Goal: Transaction & Acquisition: Purchase product/service

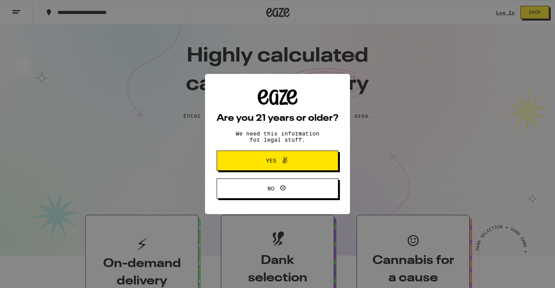
click at [308, 162] on button "Yes" at bounding box center [278, 161] width 122 height 20
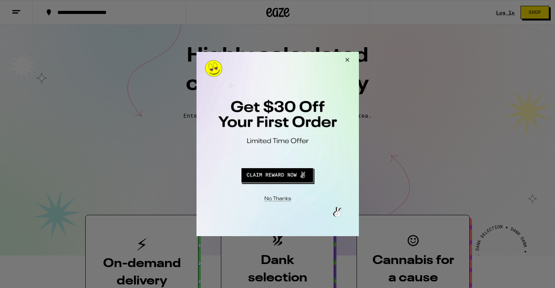
click at [258, 180] on button "Redirect to URL" at bounding box center [276, 174] width 135 height 19
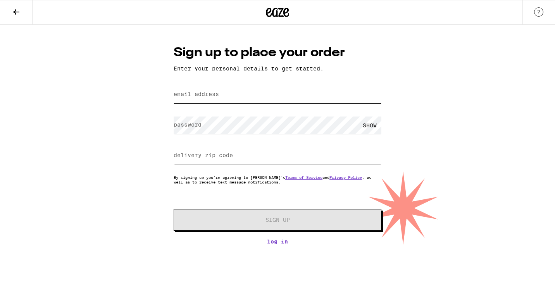
click at [243, 98] on input "email address" at bounding box center [278, 94] width 208 height 17
type input "[EMAIL_ADDRESS][DOMAIN_NAME]"
type input "92869"
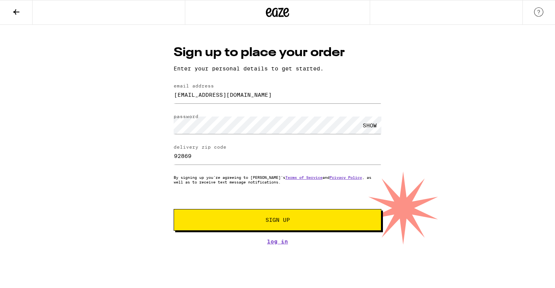
click at [281, 218] on span "Sign Up" at bounding box center [277, 219] width 24 height 5
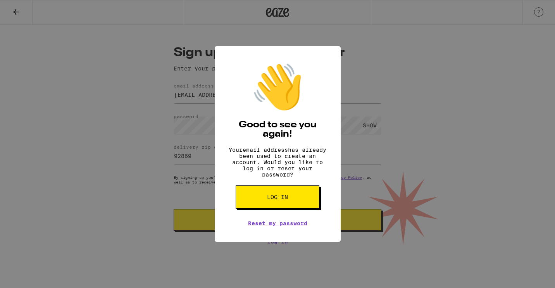
click at [281, 200] on span "Log in" at bounding box center [277, 196] width 21 height 5
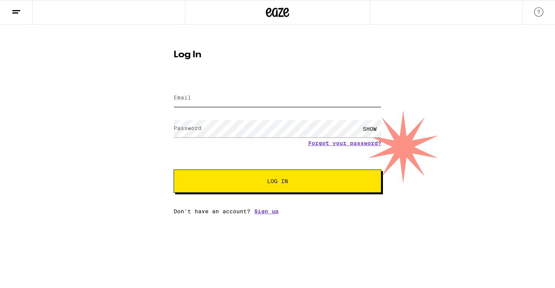
type input "999golden@att.net"
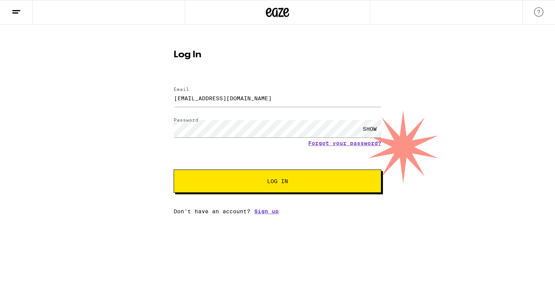
click at [370, 128] on div "SHOW" at bounding box center [369, 128] width 23 height 17
click at [305, 187] on button "Log In" at bounding box center [278, 181] width 208 height 23
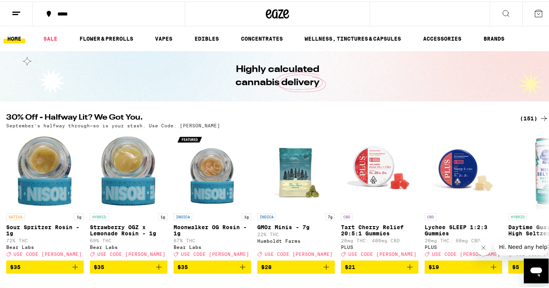
click at [534, 10] on icon at bounding box center [538, 11] width 9 height 9
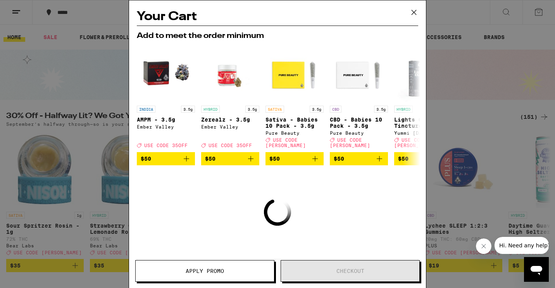
click at [412, 15] on icon at bounding box center [414, 13] width 12 height 12
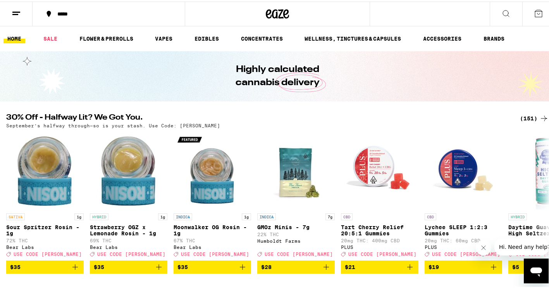
click at [14, 11] on icon at bounding box center [16, 11] width 9 height 9
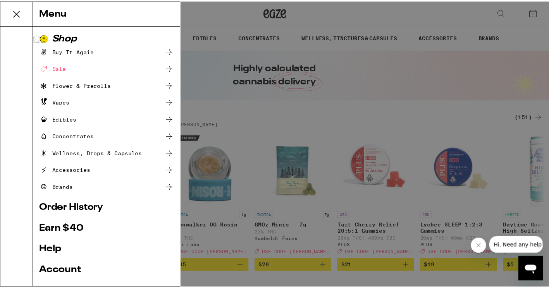
scroll to position [68, 0]
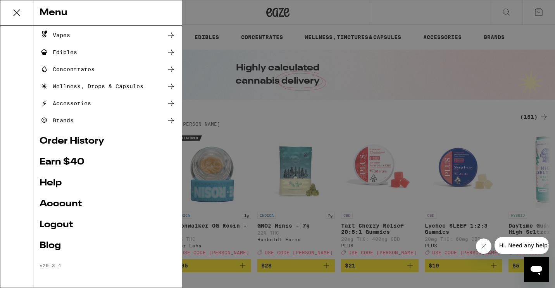
click at [55, 203] on link "Account" at bounding box center [108, 203] width 136 height 9
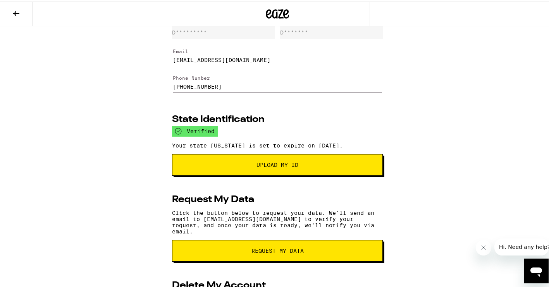
scroll to position [34, 0]
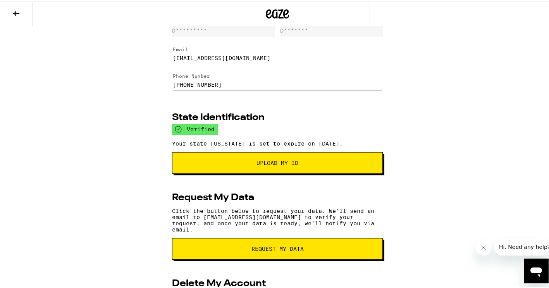
click at [212, 170] on button "Upload My ID" at bounding box center [277, 162] width 211 height 22
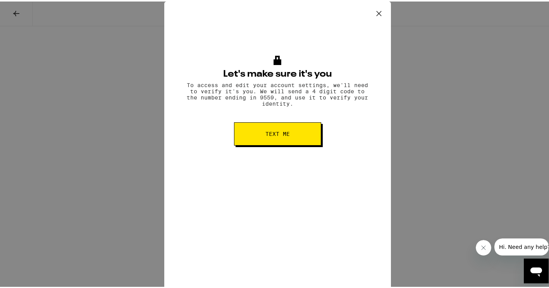
click at [271, 143] on button "Text me" at bounding box center [277, 132] width 87 height 23
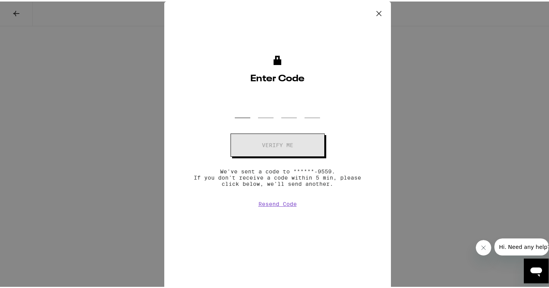
click at [239, 112] on input "OTP Code" at bounding box center [242, 105] width 15 height 23
type input "0"
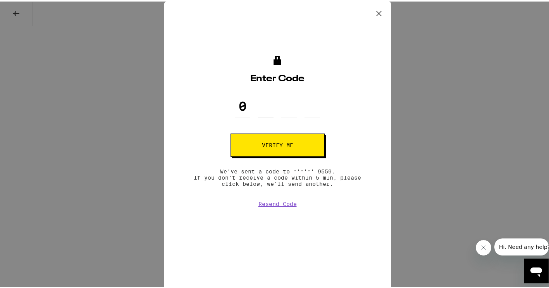
type input "6"
type input "8"
type input "5"
click at [254, 141] on button "Verify me" at bounding box center [277, 143] width 94 height 23
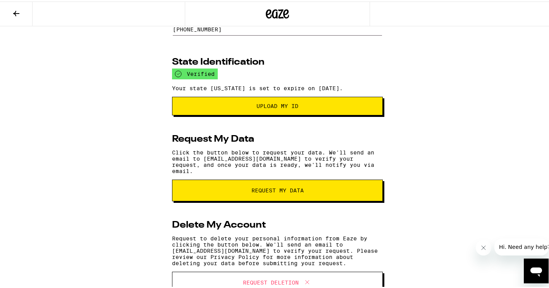
scroll to position [90, 0]
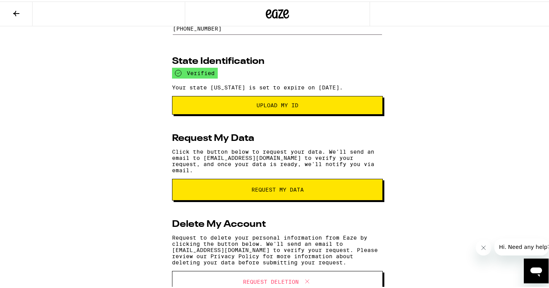
click at [277, 194] on button "request my data" at bounding box center [277, 188] width 211 height 22
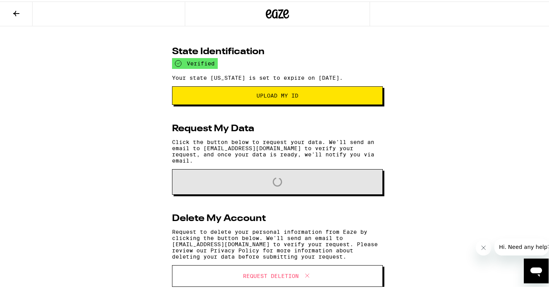
scroll to position [123, 0]
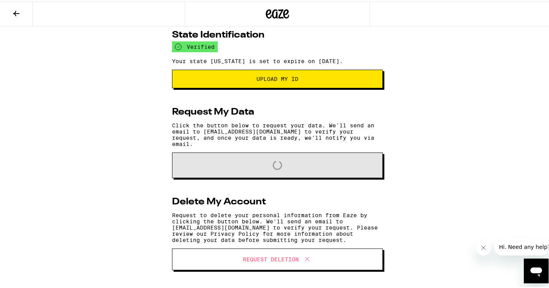
click at [537, 269] on icon "Open messaging window" at bounding box center [536, 271] width 12 height 9
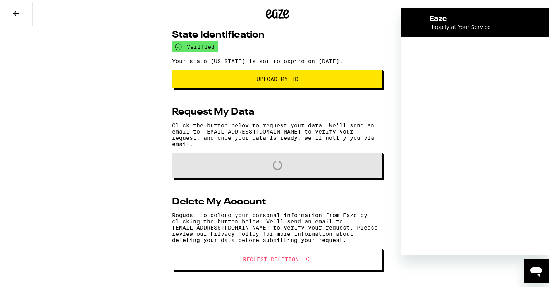
scroll to position [0, 0]
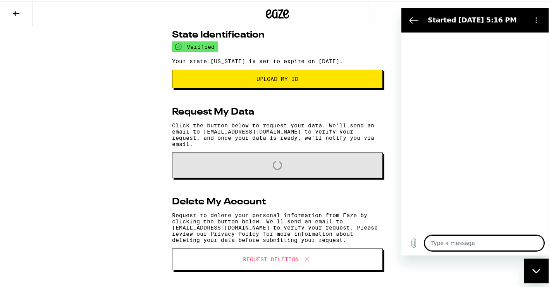
type textarea "x"
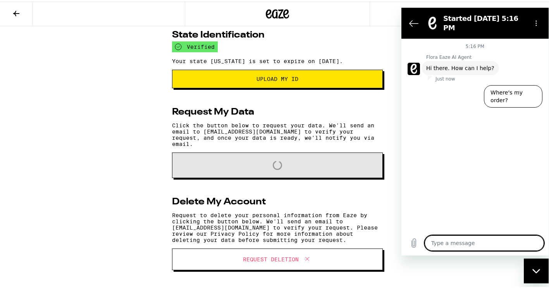
type textarea "h"
type textarea "x"
type textarea "hi"
type textarea "x"
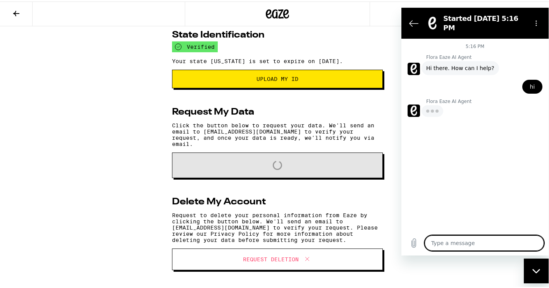
type textarea "i"
type textarea "x"
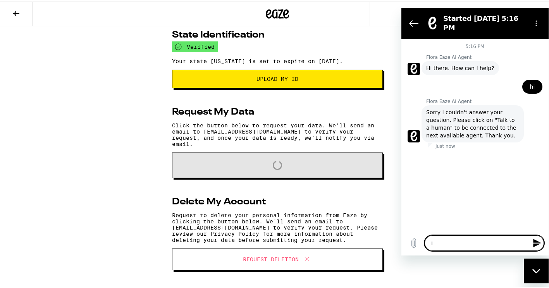
type textarea "i"
type textarea "x"
type textarea "i a"
type textarea "x"
type textarea "i a,"
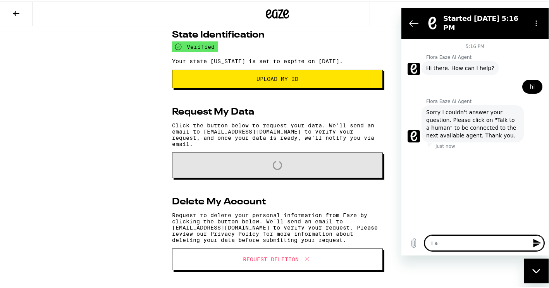
type textarea "x"
type textarea "i a,"
type textarea "x"
type textarea "i a,"
type textarea "x"
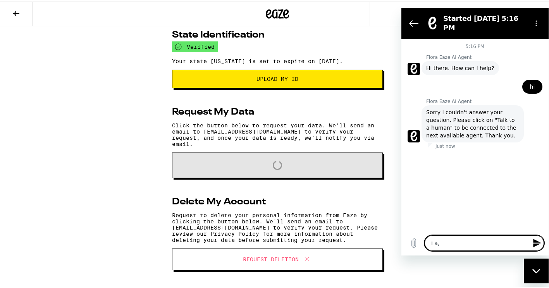
type textarea "i a"
type textarea "x"
type textarea "i am"
type textarea "x"
type textarea "i am"
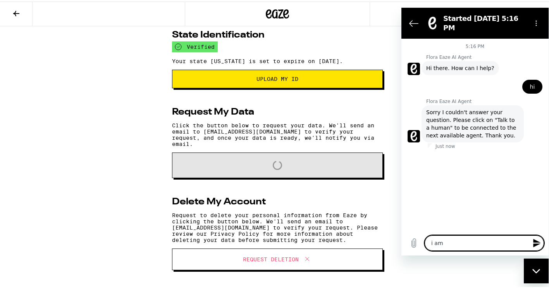
type textarea "x"
type textarea "i am h"
type textarea "x"
type textarea "i am ha"
type textarea "x"
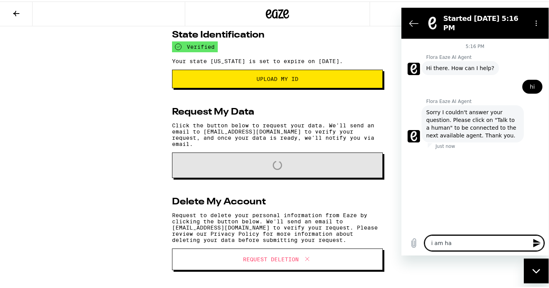
type textarea "i am hav"
type textarea "x"
type textarea "i am havi"
type textarea "x"
type textarea "i am havin"
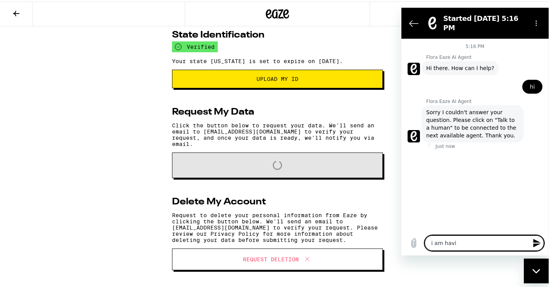
type textarea "x"
type textarea "i am having"
type textarea "x"
type textarea "i am having"
type textarea "x"
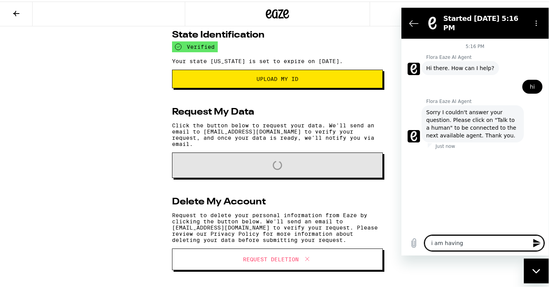
type textarea "i am having i"
type textarea "x"
type textarea "i am having is"
type textarea "x"
type textarea "i am having iss"
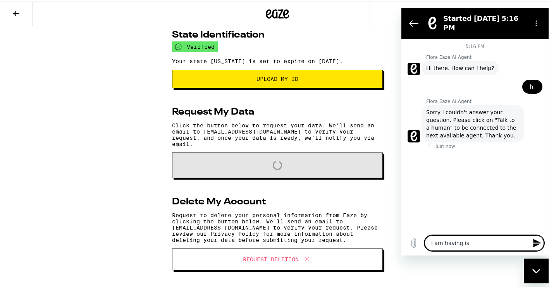
type textarea "x"
type textarea "i am having issu"
type textarea "x"
type textarea "i am having issue"
type textarea "x"
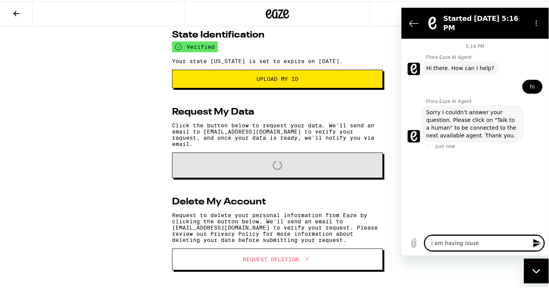
type textarea "i am having issues"
type textarea "x"
type textarea "i am having issues"
type textarea "x"
type textarea "i am having issues s"
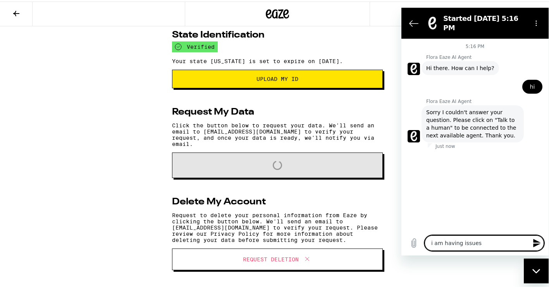
type textarea "x"
type textarea "i am having issues se"
type textarea "x"
type textarea "i am having issues set"
type textarea "x"
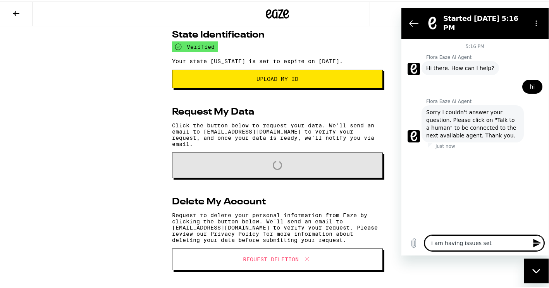
type textarea "i am having issues sett"
type textarea "x"
type textarea "i am having issues setti"
type textarea "x"
type textarea "i am having issues settin"
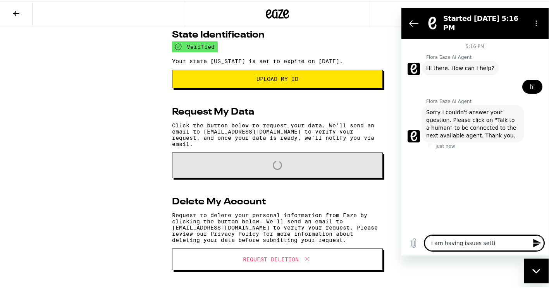
type textarea "x"
type textarea "i am having issues setting"
type textarea "x"
type textarea "i am having issues setting"
type textarea "x"
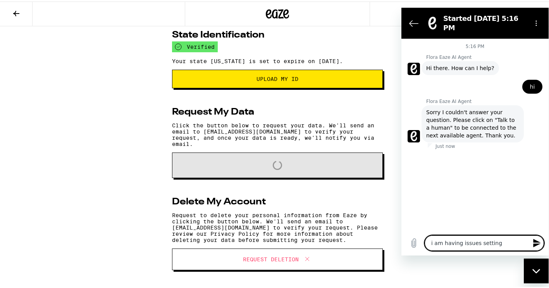
type textarea "i am having issues setting u"
type textarea "x"
type textarea "i am having issues setting up"
type textarea "x"
type textarea "i am having issues setting up"
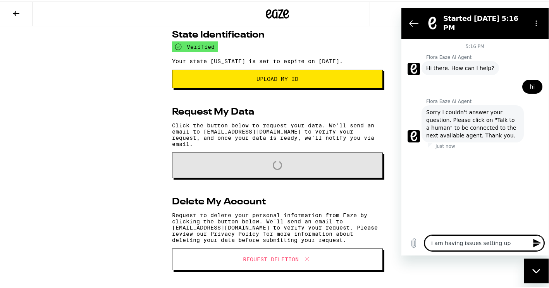
type textarea "x"
type textarea "i am having issues setting up m"
type textarea "x"
type textarea "i am having issues setting up my"
type textarea "x"
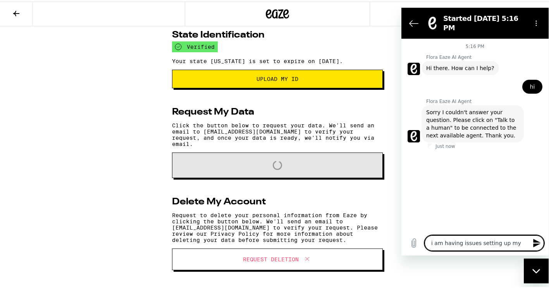
type textarea "i am having issues setting up my"
type textarea "x"
type textarea "i am having issues setting up my a"
type textarea "x"
type textarea "i am having issues setting up my ac"
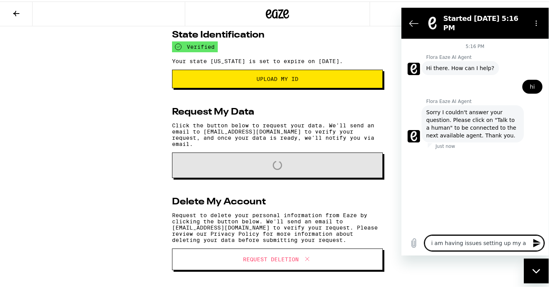
type textarea "x"
type textarea "i am having issues setting up my acc"
type textarea "x"
type textarea "i am having issues setting up my acco"
type textarea "x"
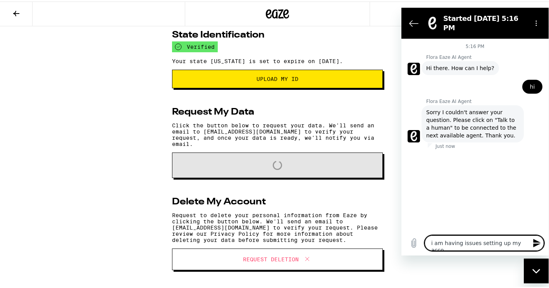
type textarea "i am having issues setting up my accou"
type textarea "x"
type textarea "i am having issues setting up my accoun"
type textarea "x"
type textarea "i am having issues setting up my account"
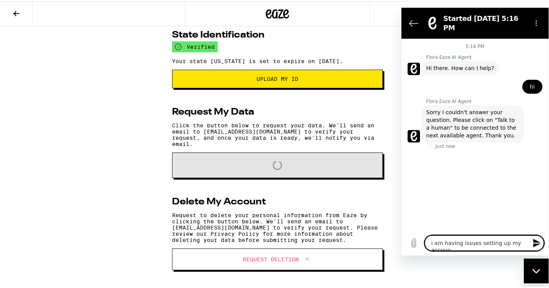
type textarea "x"
type textarea "i am having issues setting up my account?"
type textarea "x"
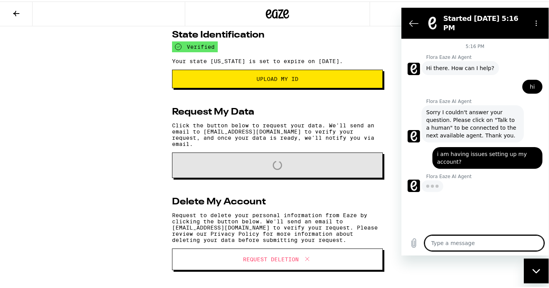
type textarea "x"
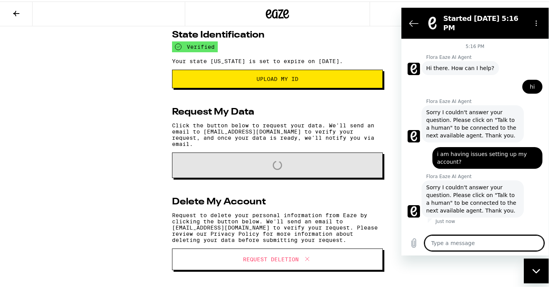
click at [475, 249] on textarea at bounding box center [484, 242] width 119 height 15
drag, startPoint x: 500, startPoint y: 181, endPoint x: 464, endPoint y: 182, distance: 35.7
click at [464, 183] on span "Sorry I couldn't answer your question. Please click on "Talk to a human" to be …" at bounding box center [472, 198] width 93 height 31
copy span "Talk to a huma"
click at [466, 242] on textarea at bounding box center [484, 242] width 119 height 15
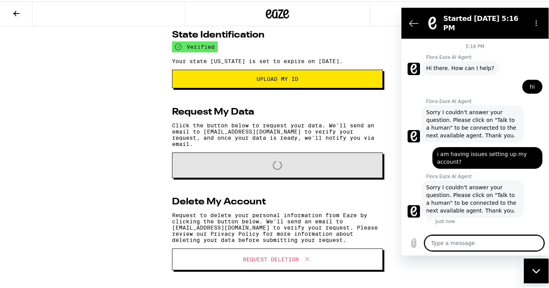
paste textarea "Talk to a huma"
type textarea "Talk to a huma"
type textarea "x"
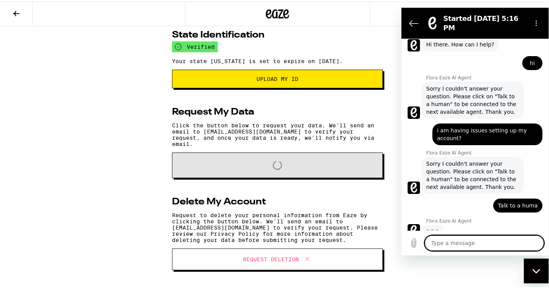
scroll to position [23, 0]
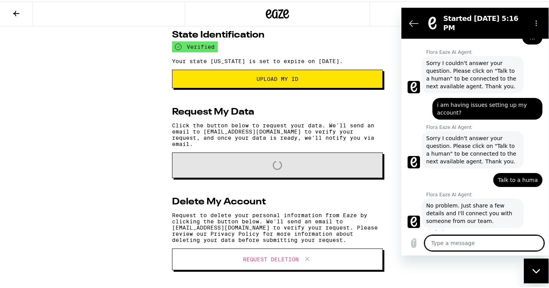
type textarea "x"
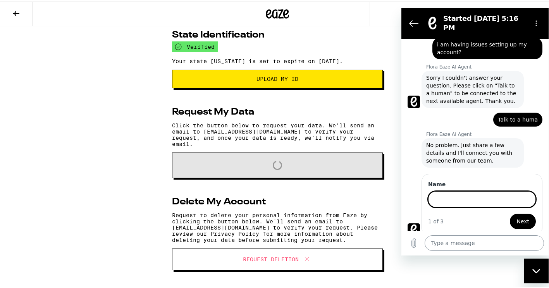
scroll to position [109, 0]
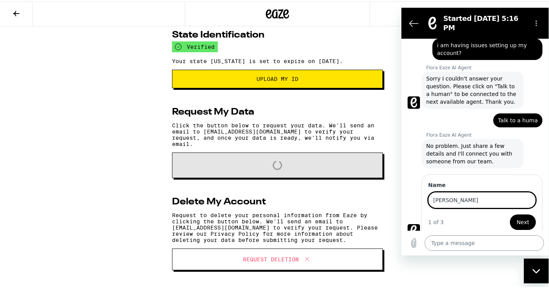
type input "dawn devereux"
click at [510, 214] on button "Next" at bounding box center [523, 221] width 26 height 15
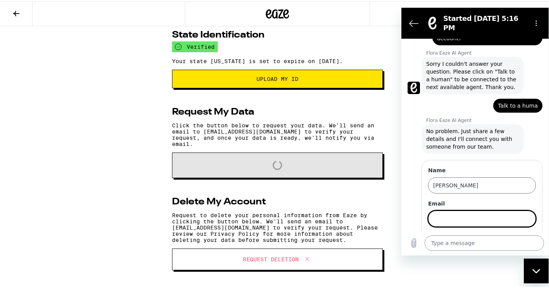
scroll to position [142, 0]
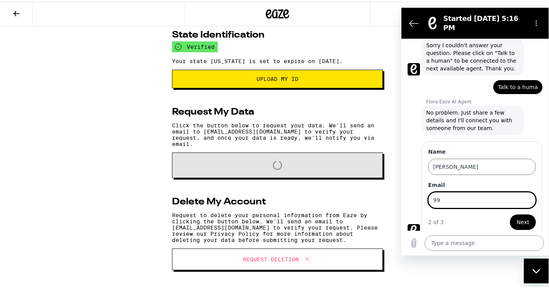
type input "[EMAIL_ADDRESS][DOMAIN_NAME]"
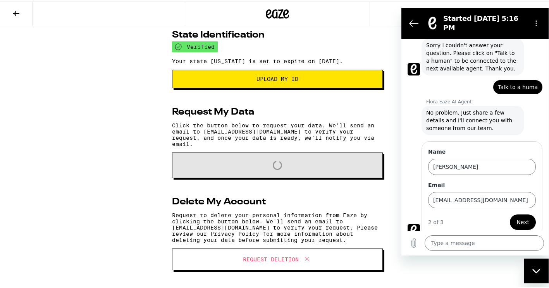
click at [522, 217] on span "Next" at bounding box center [522, 221] width 13 height 9
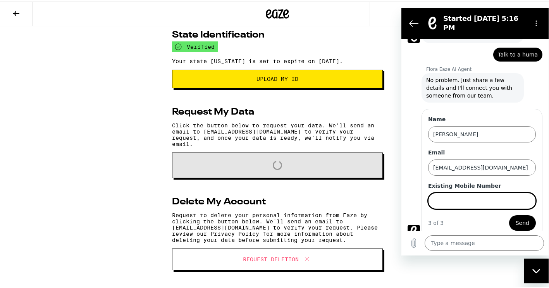
scroll to position [175, 0]
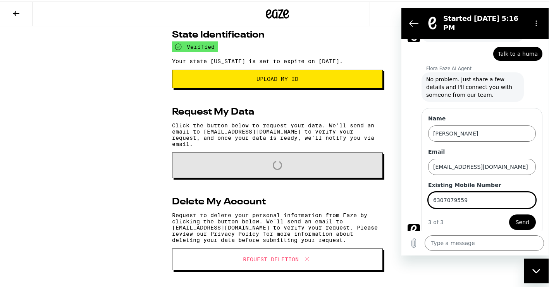
type input "6307079559"
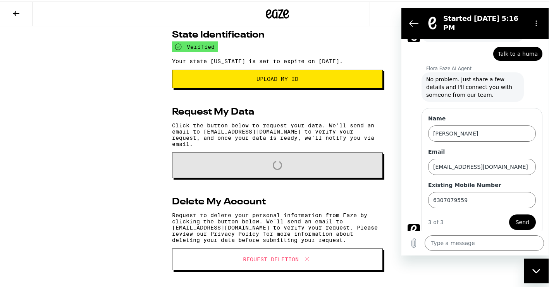
click at [521, 217] on span "Send" at bounding box center [523, 221] width 14 height 9
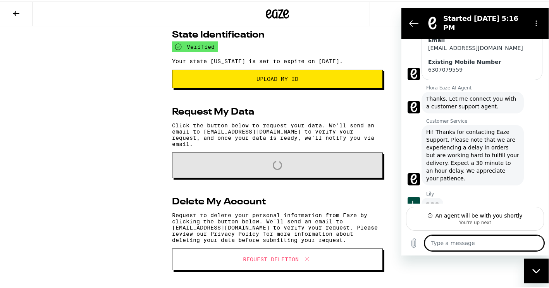
scroll to position [281, 0]
type textarea "x"
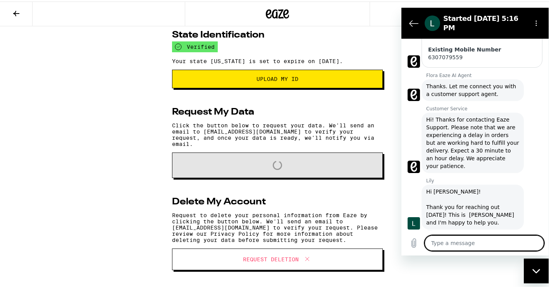
scroll to position [296, 0]
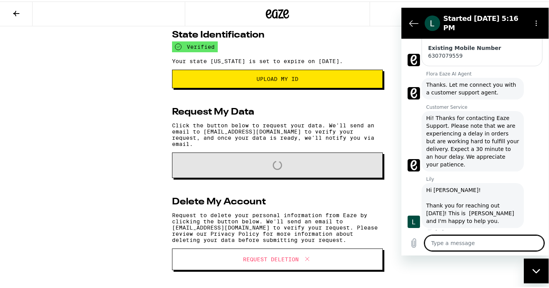
type textarea "I"
type textarea "x"
type textarea "I"
type textarea "x"
type textarea "I a"
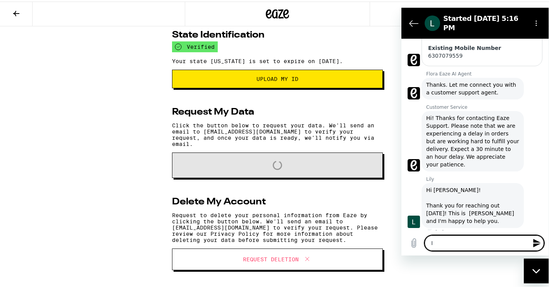
type textarea "x"
type textarea "I am"
type textarea "x"
type textarea "I am"
type textarea "x"
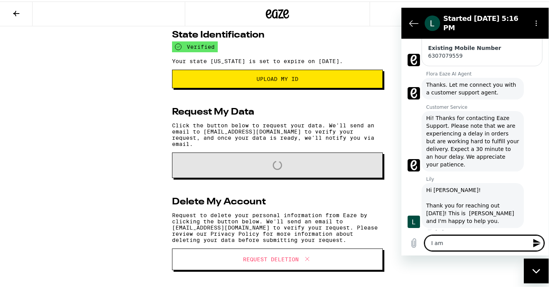
type textarea "I am h"
type textarea "x"
type textarea "I am ha"
type textarea "x"
type textarea "I am hav"
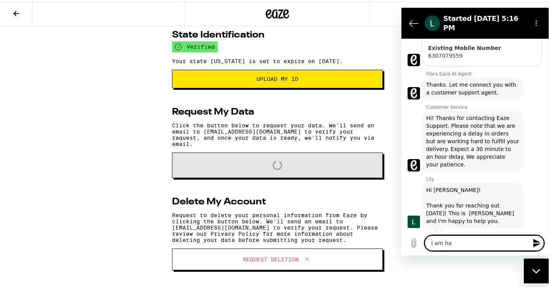
type textarea "x"
type textarea "I am havi"
type textarea "x"
type textarea "I am havin"
type textarea "x"
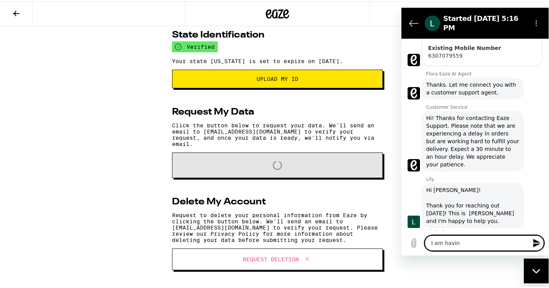
type textarea "I am having"
type textarea "x"
type textarea "I am having"
type textarea "x"
type textarea "I am having a"
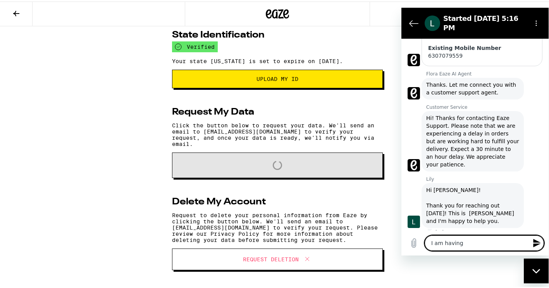
type textarea "x"
type textarea "I am having a"
type textarea "x"
type textarea "I am having a h"
type textarea "x"
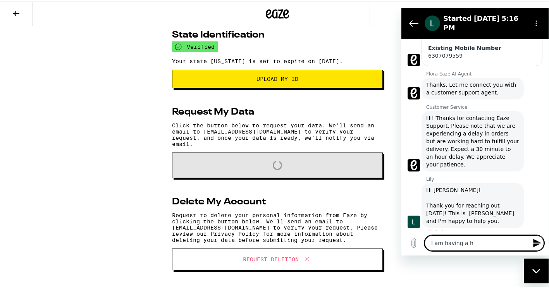
type textarea "I am having a ha"
type textarea "x"
type textarea "I am having a har"
type textarea "x"
type textarea "I am having a hard"
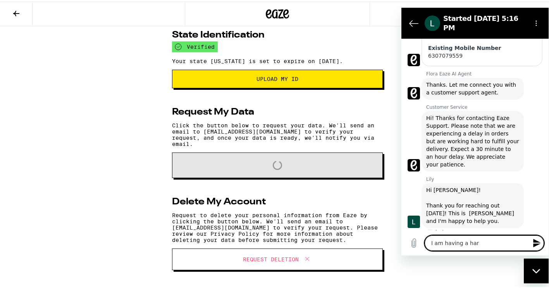
type textarea "x"
type textarea "I am having a hard"
type textarea "x"
type textarea "I am having a hard t"
type textarea "x"
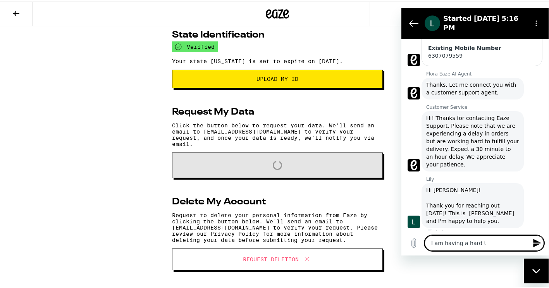
type textarea "I am having a hard ti"
type textarea "x"
type textarea "I am having a hard tim"
type textarea "x"
type textarea "I am having a hard time"
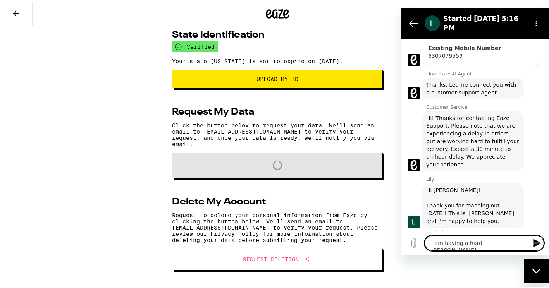
type textarea "x"
type textarea "I am having a hard time"
type textarea "x"
type textarea "I am having a hard time w"
type textarea "x"
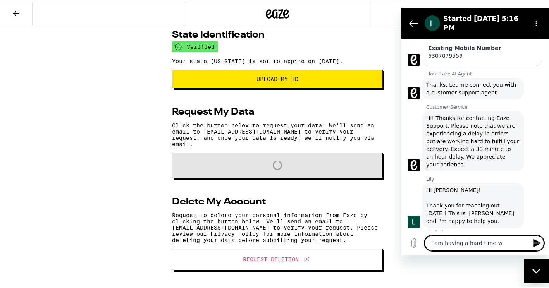
type textarea "I am having a hard time wi"
type textarea "x"
type textarea "I am having a hard time wit"
type textarea "x"
type textarea "I am having a hard time with"
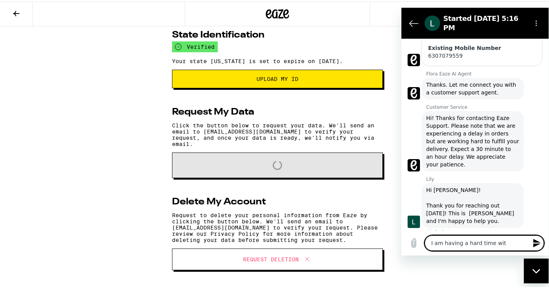
type textarea "x"
type textarea "I am having a hard time with"
type textarea "x"
type textarea "I am having a hard time with y"
type textarea "x"
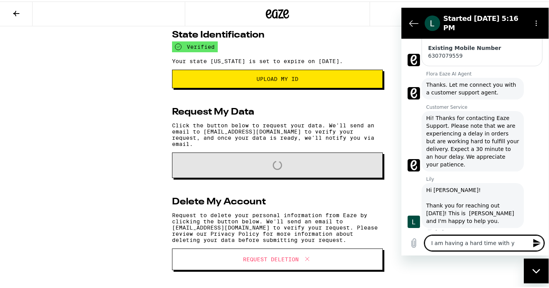
type textarea "I am having a hard time with yo"
type textarea "x"
type textarea "I am having a hard time with you"
type textarea "x"
type textarea "I am having a hard time with your"
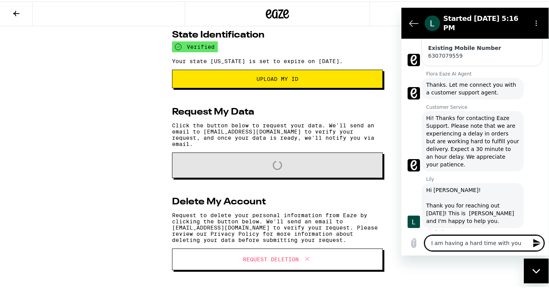
type textarea "x"
type textarea "I am having a hard time with your"
type textarea "x"
type textarea "I am having a hard time with your w"
type textarea "x"
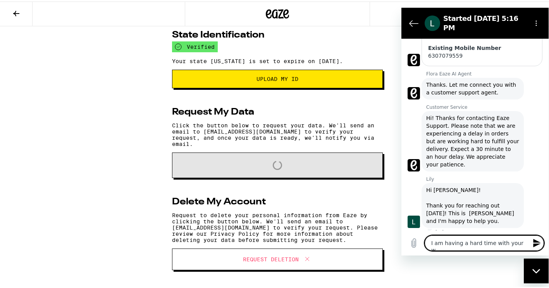
type textarea "I am having a hard time with your we"
type textarea "x"
type textarea "I am having a hard time with your web"
type textarea "x"
type textarea "I am having a hard time with your webs"
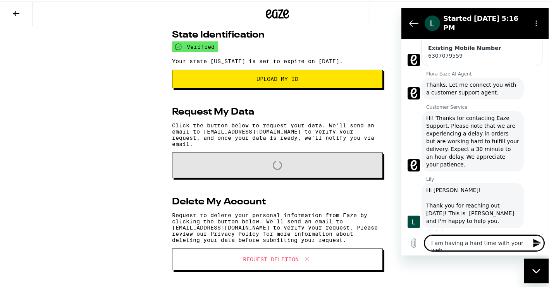
type textarea "x"
type textarea "I am having a hard time with your websi"
type textarea "x"
type textarea "I am having a hard time with your websit"
type textarea "x"
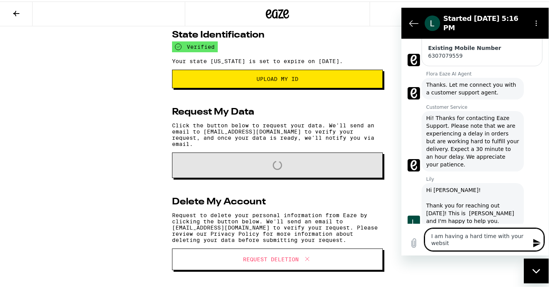
type textarea "I am having a hard time with your website"
type textarea "x"
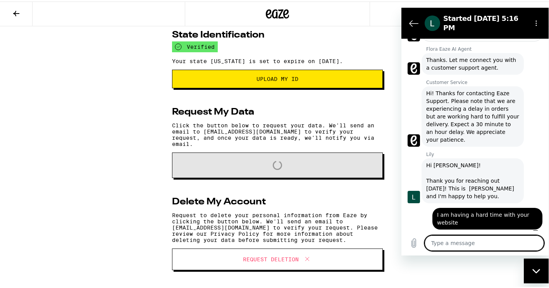
scroll to position [322, 0]
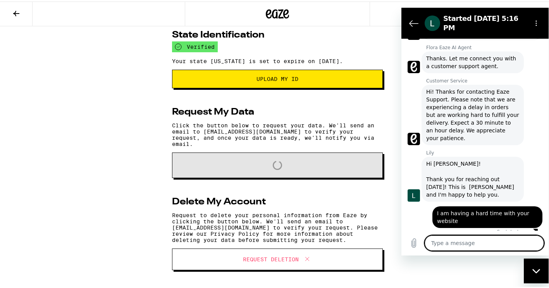
type textarea "i"
type textarea "x"
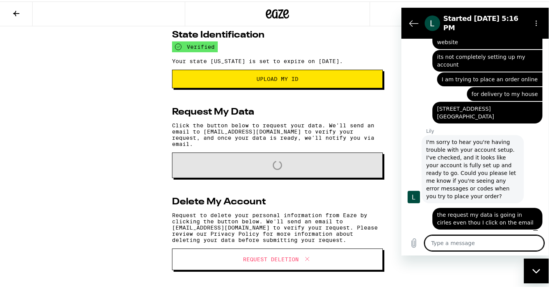
scroll to position [502, 0]
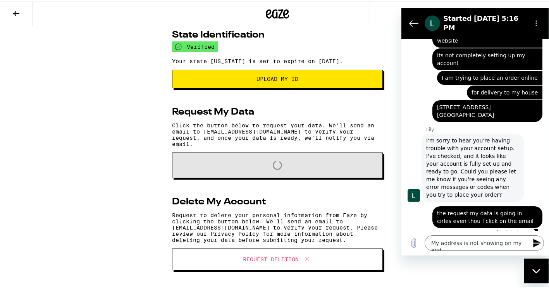
click at [534, 243] on icon "Send message" at bounding box center [536, 242] width 9 height 9
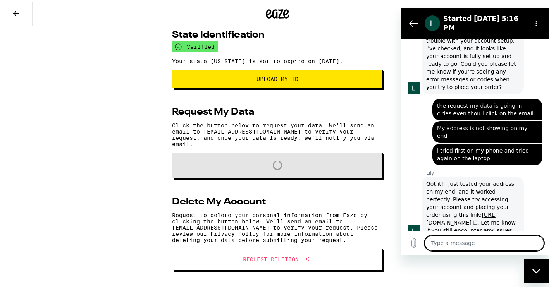
scroll to position [612, 0]
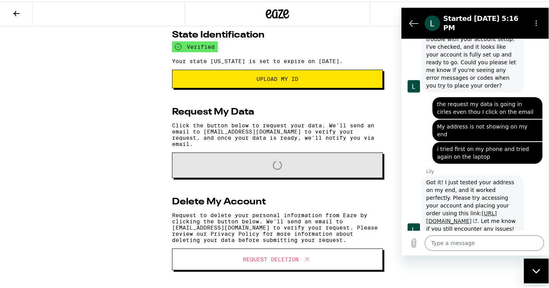
click at [481, 210] on link "https://www.eaze.com/menu" at bounding box center [461, 217] width 71 height 14
click at [438, 244] on textarea at bounding box center [484, 242] width 119 height 15
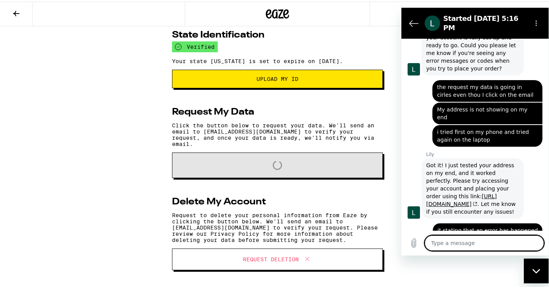
scroll to position [630, 0]
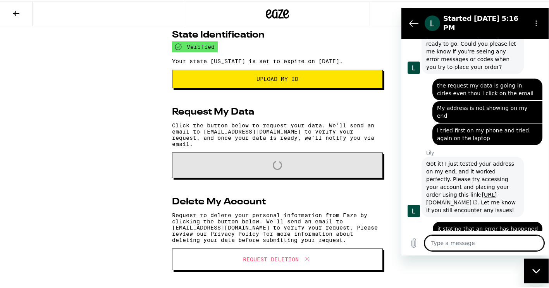
paste textarea "An error has occurred - Your profile is incomplete. Please contact support@aero…"
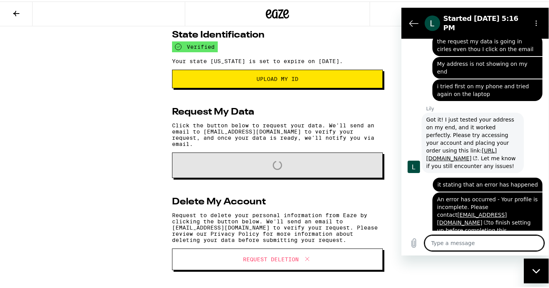
scroll to position [676, 0]
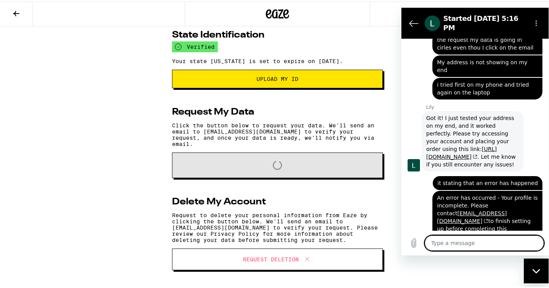
click at [482, 247] on textarea at bounding box center [484, 242] width 119 height 15
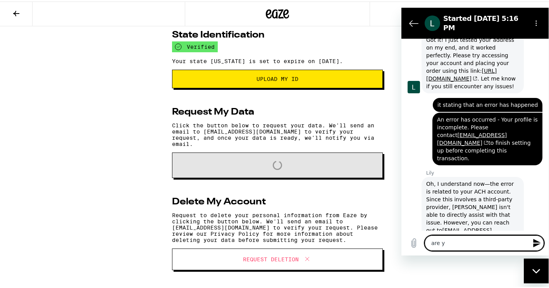
scroll to position [756, 0]
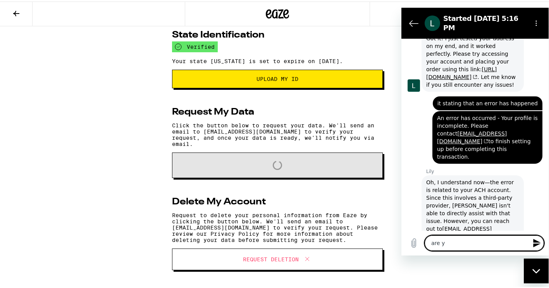
click at [487, 240] on textarea "are y" at bounding box center [484, 242] width 119 height 15
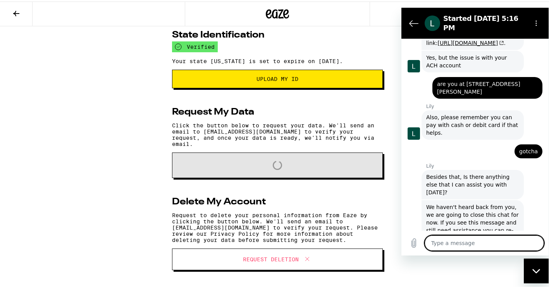
scroll to position [1079, 0]
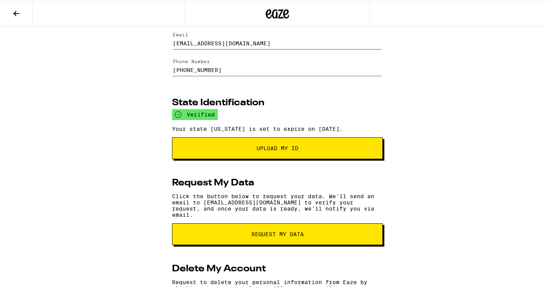
scroll to position [48, 0]
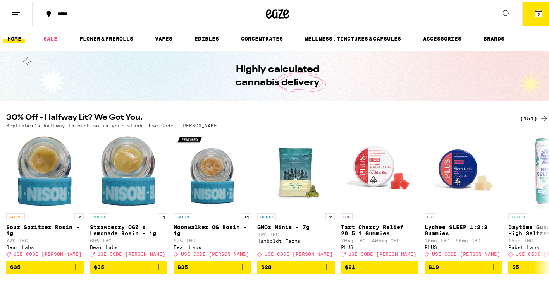
click at [527, 19] on button "5" at bounding box center [538, 12] width 33 height 24
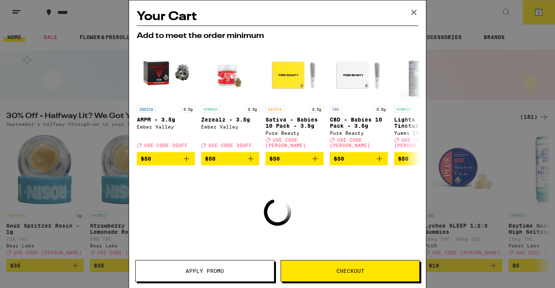
click at [208, 274] on span "Apply Promo" at bounding box center [205, 270] width 38 height 5
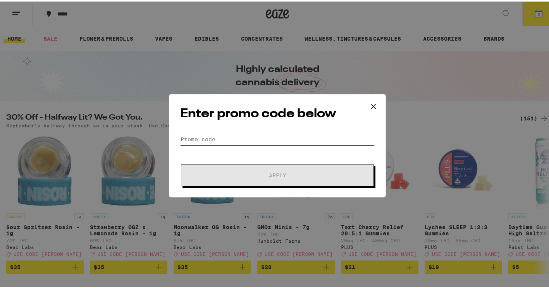
click at [189, 137] on input "Promo Code" at bounding box center [277, 138] width 194 height 12
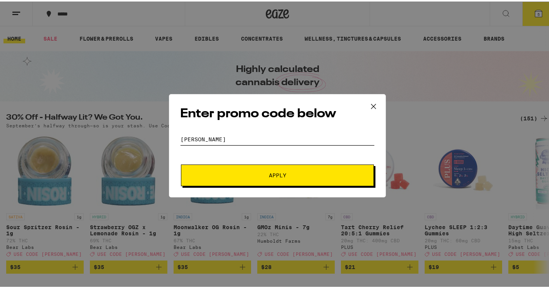
type input "Litty"
click at [294, 168] on button "Apply" at bounding box center [277, 174] width 193 height 22
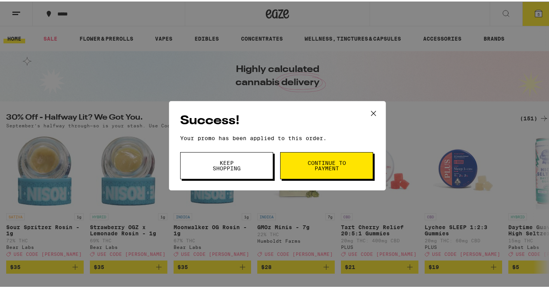
click at [315, 164] on span "Continue to payment" at bounding box center [327, 164] width 40 height 11
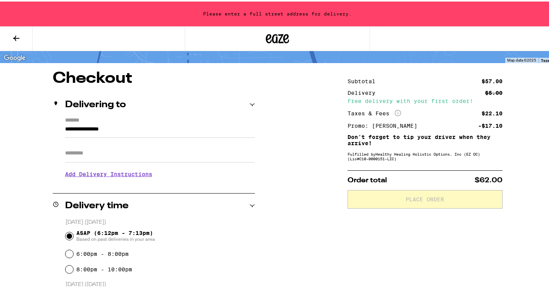
scroll to position [49, 0]
click at [124, 130] on input "**********" at bounding box center [160, 130] width 190 height 13
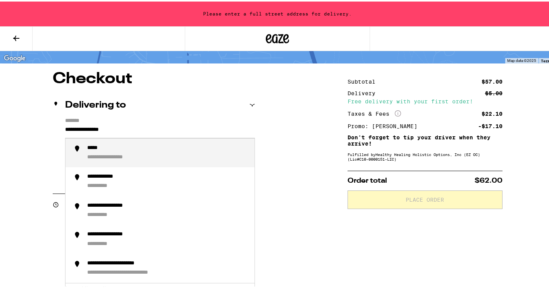
drag, startPoint x: 124, startPoint y: 130, endPoint x: 46, endPoint y: 130, distance: 77.5
click at [46, 130] on div "**********" at bounding box center [277, 288] width 555 height 437
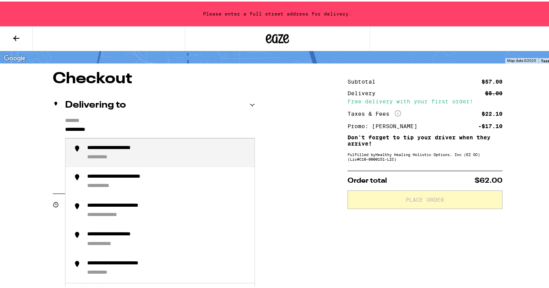
click at [110, 153] on div "**********" at bounding box center [167, 151] width 161 height 17
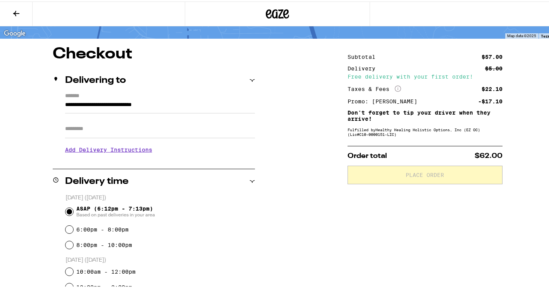
scroll to position [24, 0]
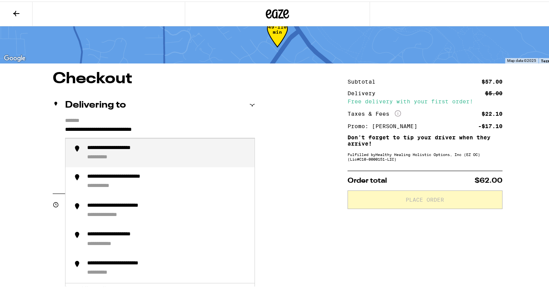
click at [194, 127] on input "**********" at bounding box center [160, 130] width 190 height 13
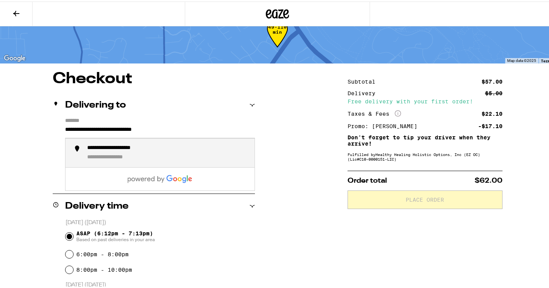
click at [194, 127] on input "**********" at bounding box center [160, 130] width 190 height 13
type input "**********"
click at [214, 159] on div "**********" at bounding box center [167, 151] width 161 height 17
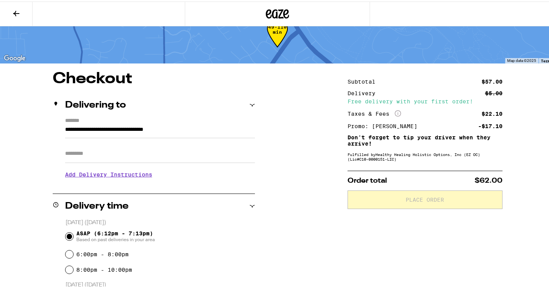
click at [132, 177] on h3 "Add Delivery Instructions" at bounding box center [160, 173] width 190 height 18
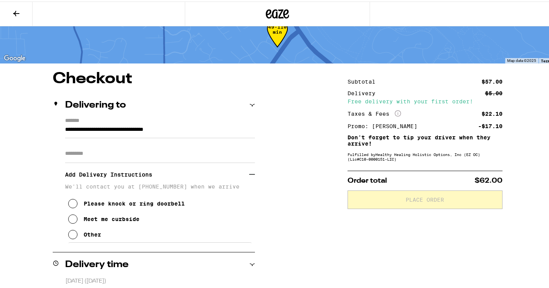
click at [69, 237] on icon at bounding box center [72, 233] width 9 height 9
click at [106, 249] on textarea "Enter any other delivery instructions you want driver to know" at bounding box center [160, 259] width 184 height 36
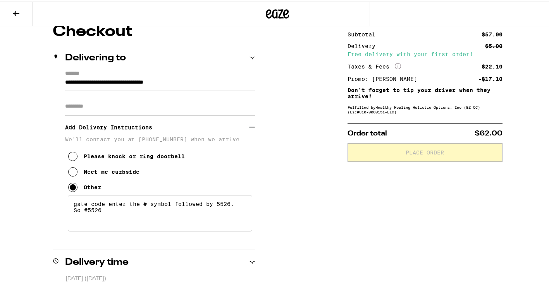
scroll to position [77, 0]
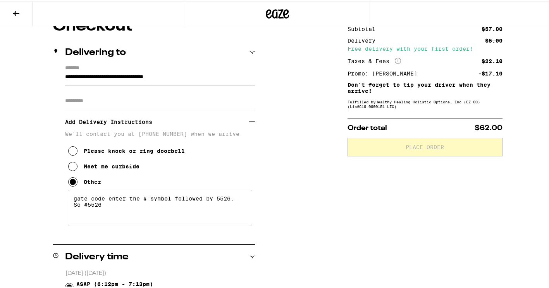
type textarea "gate code enter the # symbol followed by 5526. So #5526"
click at [201, 263] on div "Delivery time" at bounding box center [154, 255] width 202 height 25
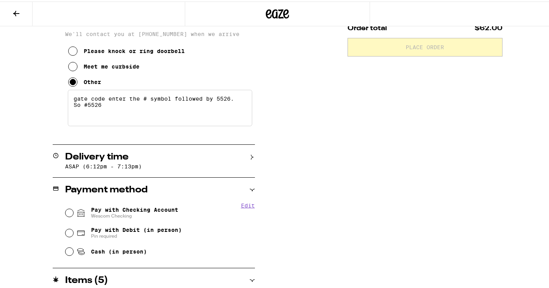
scroll to position [177, 0]
click at [65, 215] on input "Pay with Checking Account Wescom Checking" at bounding box center [69, 211] width 8 height 8
radio input "true"
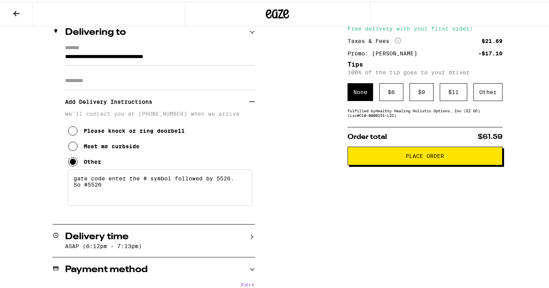
scroll to position [97, 0]
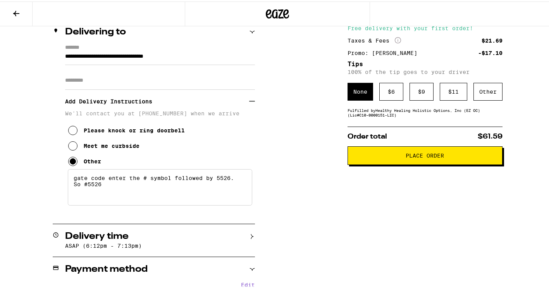
drag, startPoint x: 387, startPoint y: 86, endPoint x: 305, endPoint y: 138, distance: 97.3
click at [305, 138] on div "**********" at bounding box center [277, 225] width 555 height 456
click at [385, 92] on div "$ 6" at bounding box center [391, 90] width 24 height 18
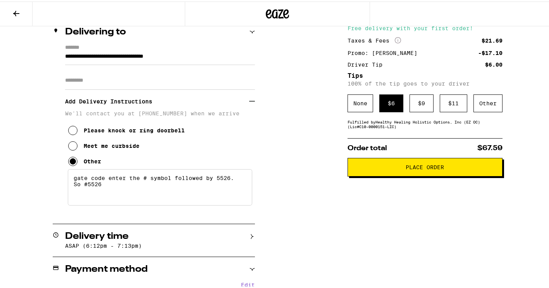
click at [398, 174] on button "Place Order" at bounding box center [424, 165] width 155 height 19
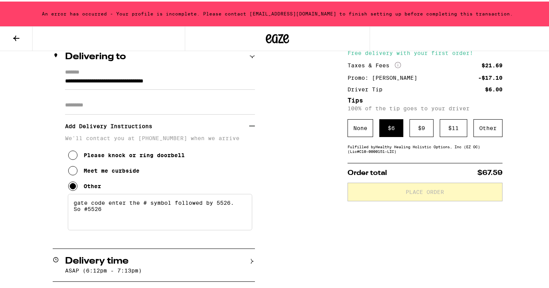
scroll to position [122, 0]
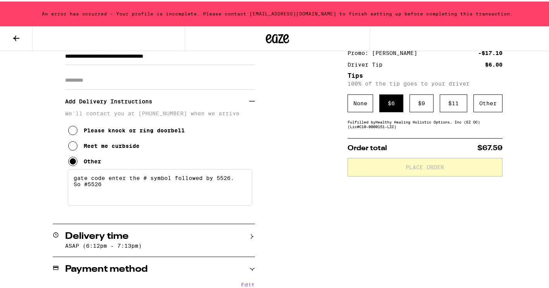
type input "**********"
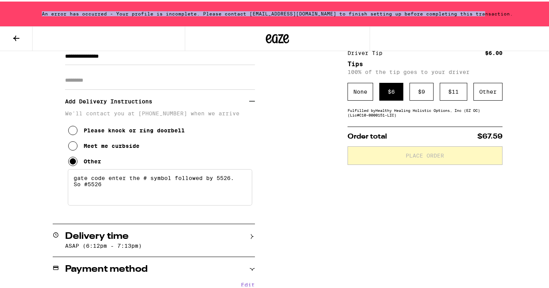
drag, startPoint x: 490, startPoint y: 12, endPoint x: 53, endPoint y: 7, distance: 437.0
click at [53, 7] on div "An error has occurred - Your profile is incomplete. Please contact support@aero…" at bounding box center [277, 12] width 555 height 25
copy div "An error has occurred - Your profile is incomplete. Please contact support@aero…"
